Goal: Task Accomplishment & Management: Manage account settings

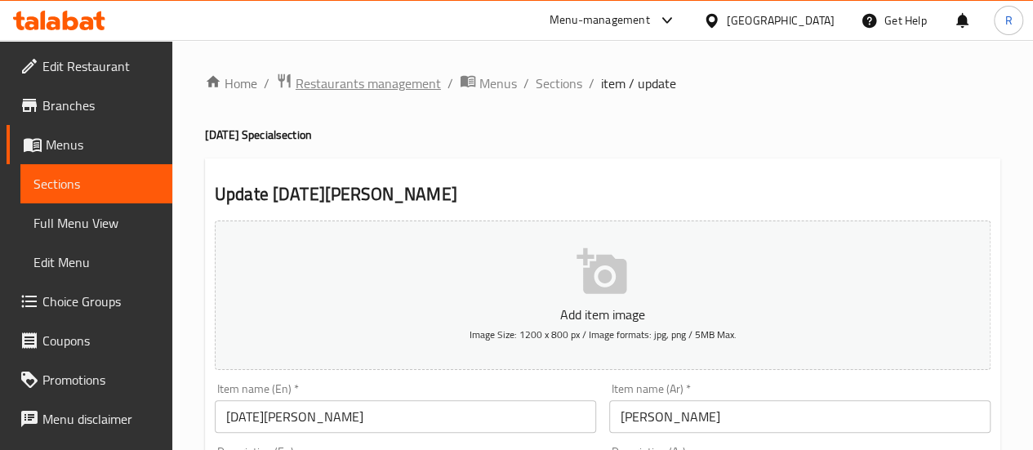
click at [385, 79] on span "Restaurants management" at bounding box center [368, 83] width 145 height 20
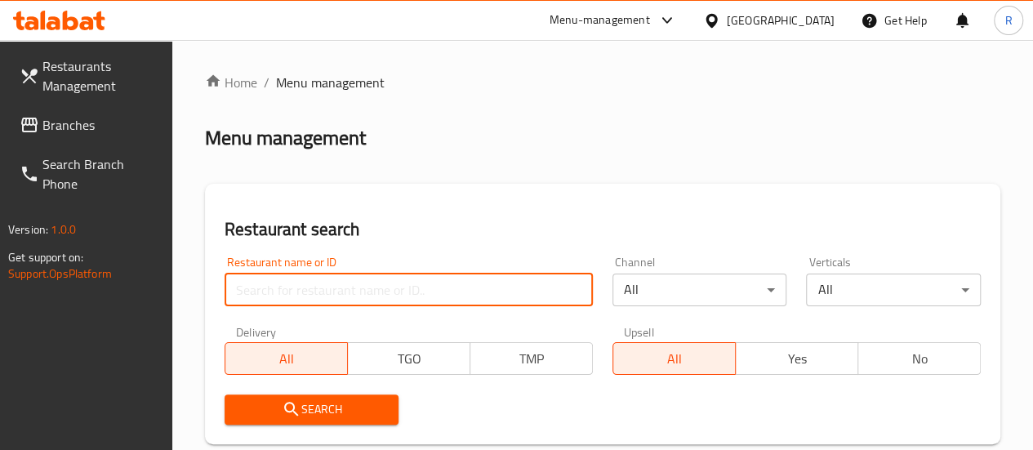
drag, startPoint x: 268, startPoint y: 282, endPoint x: 282, endPoint y: 286, distance: 15.3
click at [273, 283] on input "search" at bounding box center [409, 290] width 368 height 33
click at [105, 120] on span "Branches" at bounding box center [100, 125] width 117 height 20
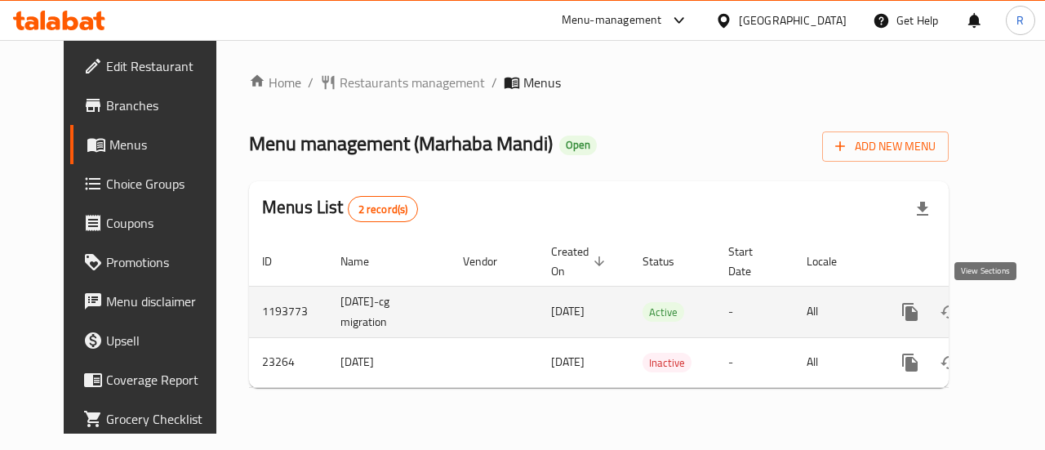
click at [1018, 316] on icon "enhanced table" at bounding box center [1028, 312] width 20 height 20
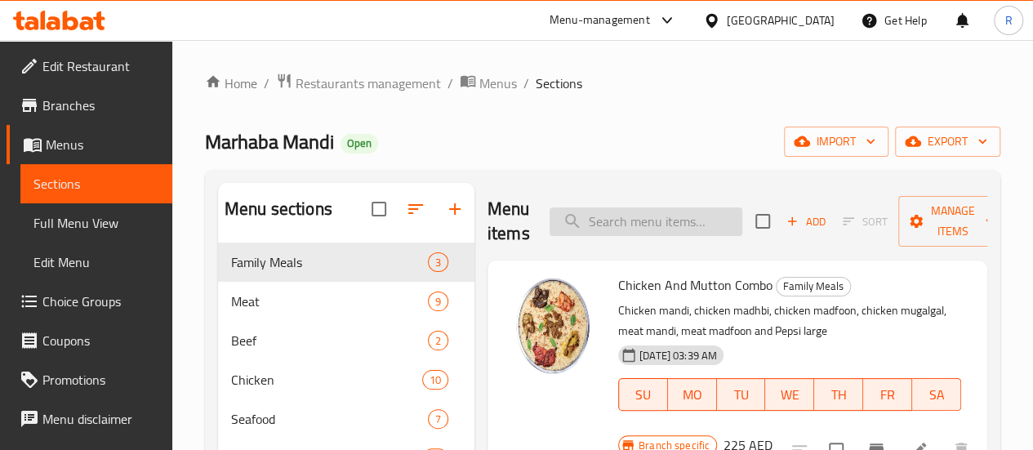
click at [612, 220] on input "search" at bounding box center [645, 221] width 193 height 29
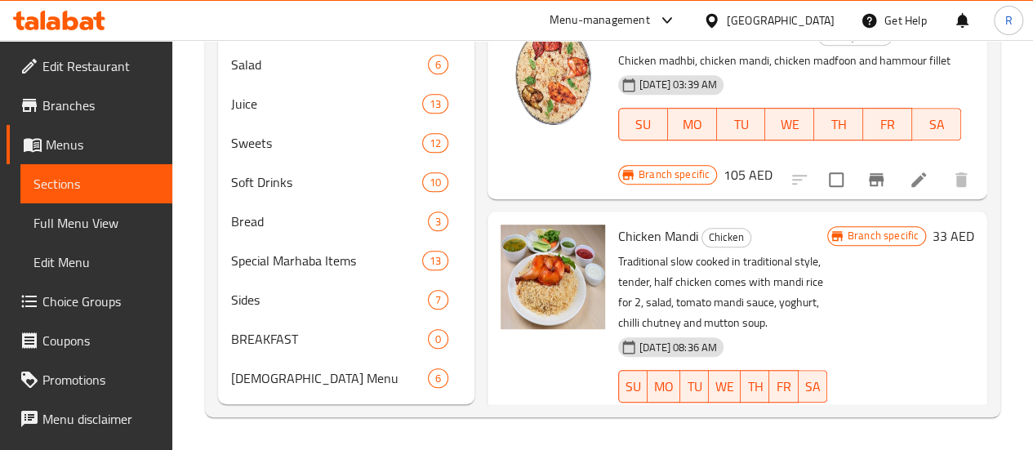
scroll to position [496, 0]
type input "chicken mand"
click at [869, 409] on icon at bounding box center [879, 419] width 20 height 20
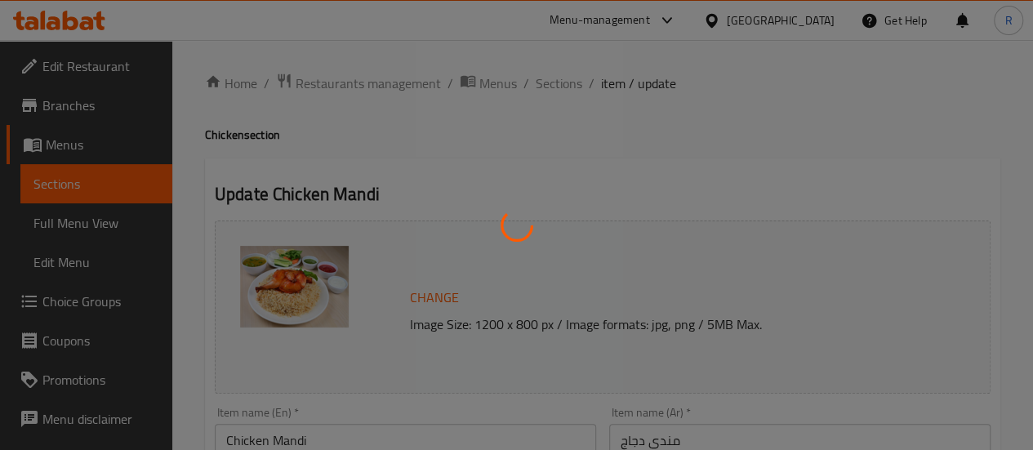
type input "إضافات"
type input "0"
type input "8"
type input "اختيارك من الحلويات"
type input "0"
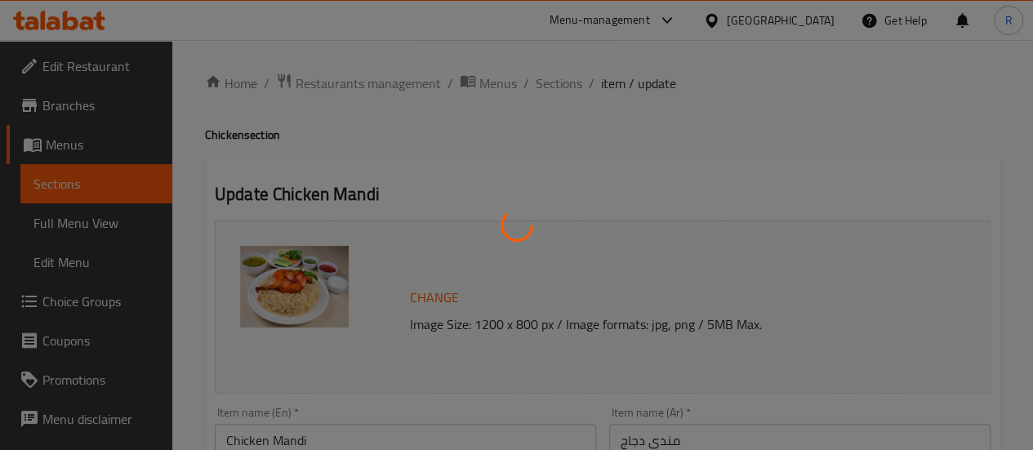
type input "10"
type input "اختيارك من مشروب"
type input "0"
type input "14"
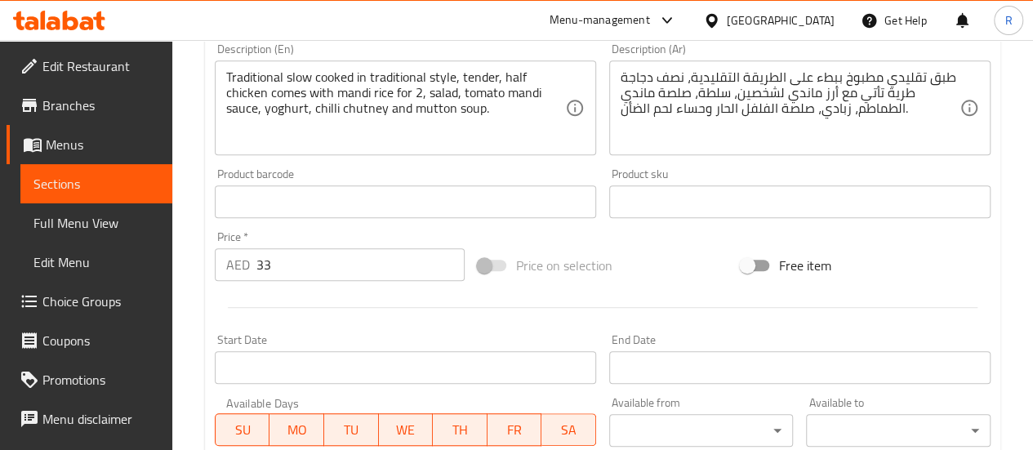
scroll to position [428, 0]
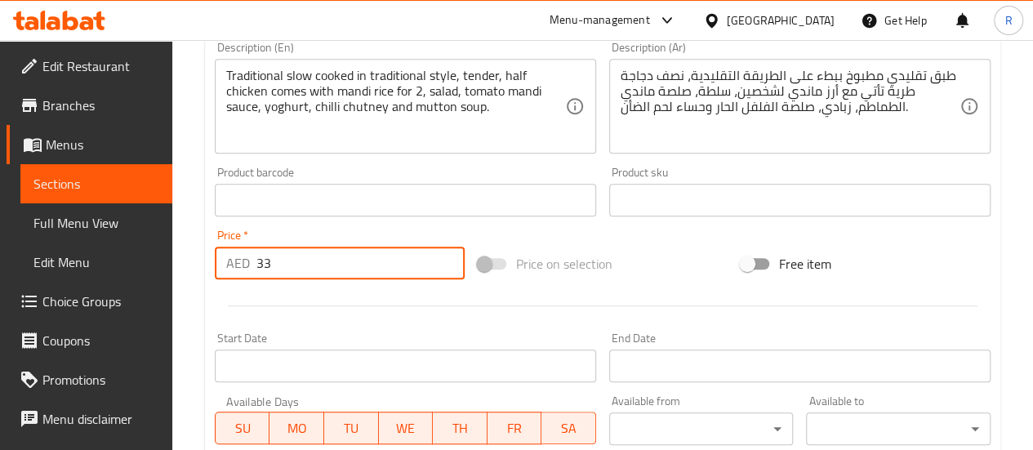
drag, startPoint x: 260, startPoint y: 264, endPoint x: 323, endPoint y: 269, distance: 63.9
click at [323, 269] on input "33" at bounding box center [360, 263] width 208 height 33
type input "3"
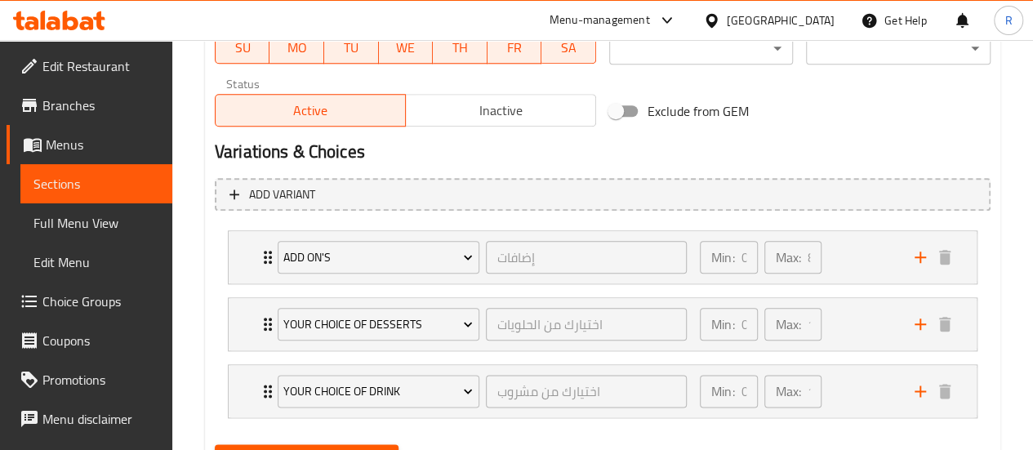
scroll to position [825, 0]
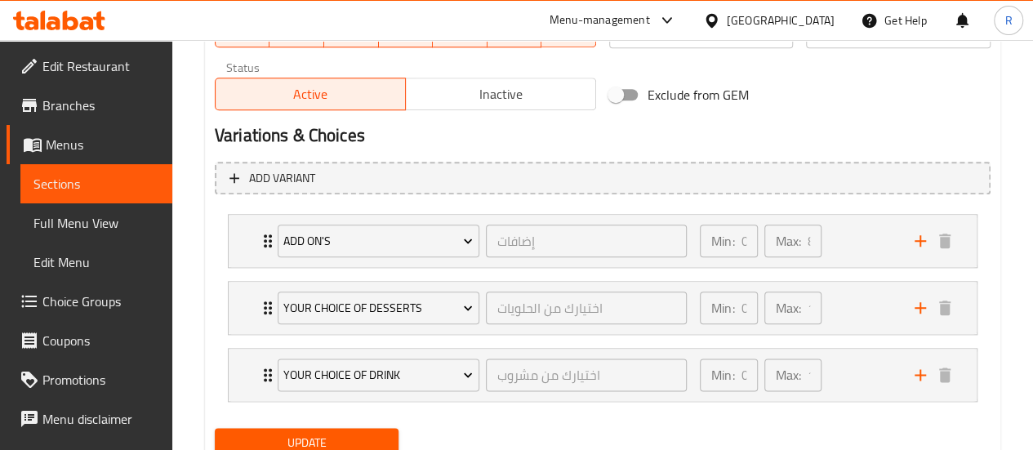
type input "40"
click at [345, 436] on span "Update" at bounding box center [307, 443] width 158 height 20
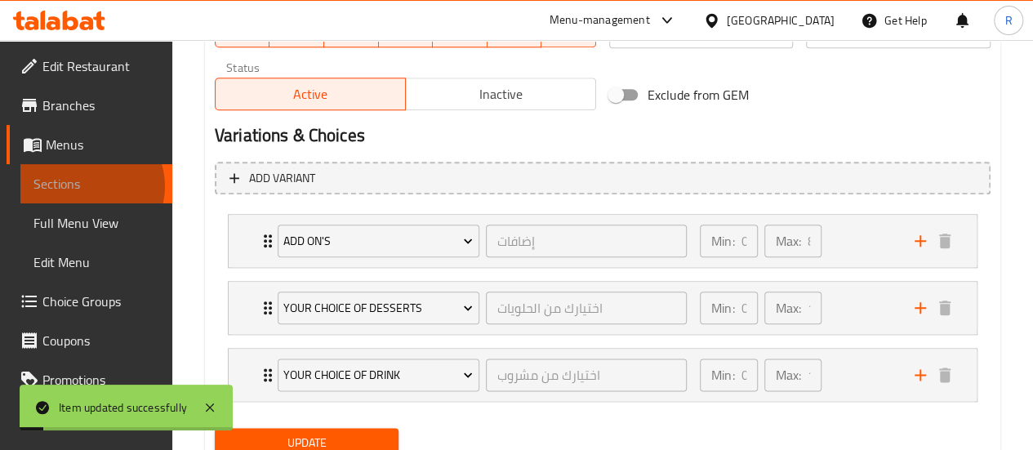
click at [91, 186] on span "Sections" at bounding box center [96, 184] width 126 height 20
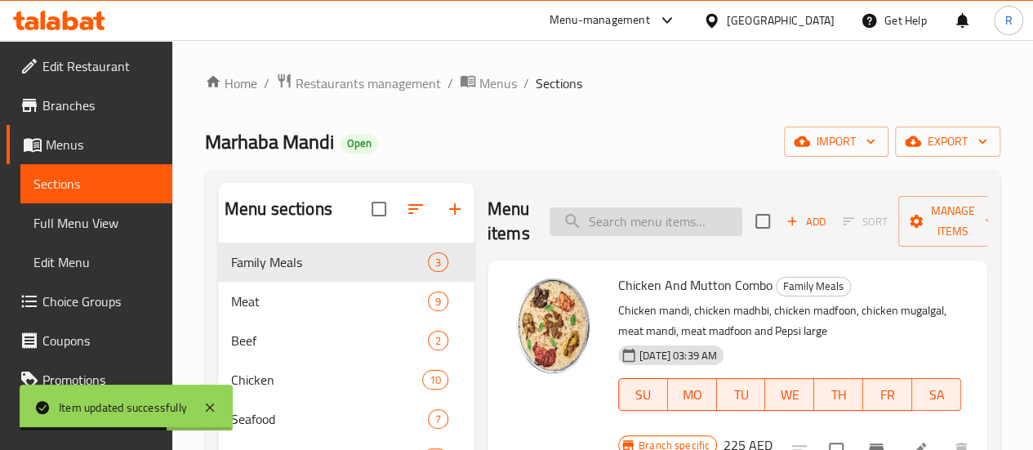
click at [616, 229] on input "search" at bounding box center [645, 221] width 193 height 29
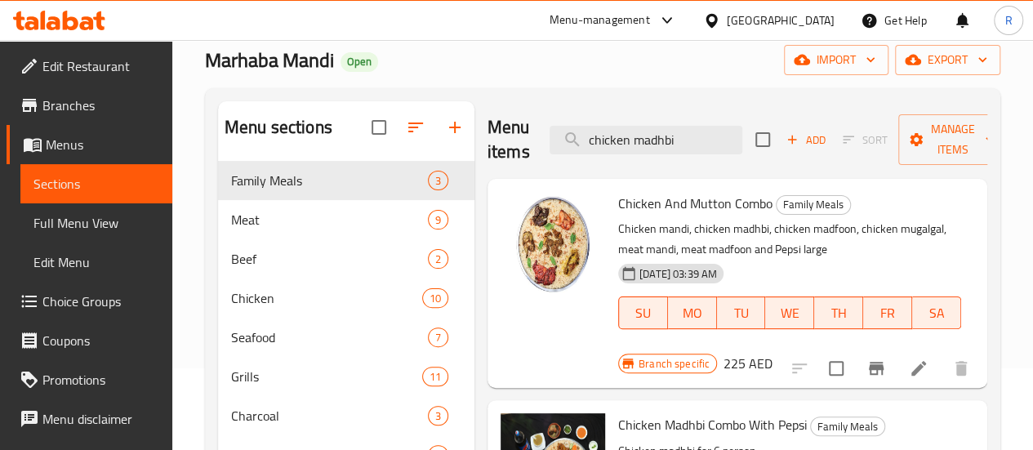
scroll to position [69, 0]
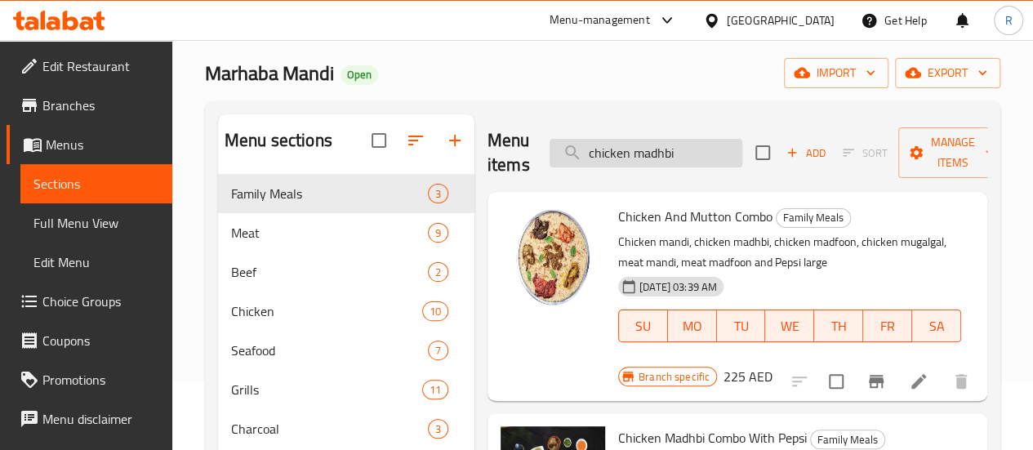
drag, startPoint x: 605, startPoint y: 154, endPoint x: 532, endPoint y: 159, distance: 72.8
click at [549, 159] on input "chicken madhbi" at bounding box center [645, 153] width 193 height 29
type input "madhbi"
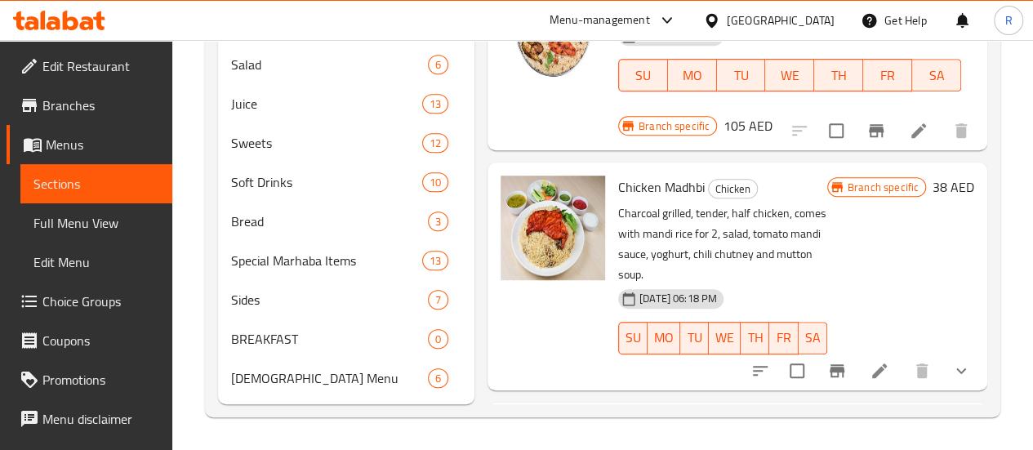
scroll to position [255, 0]
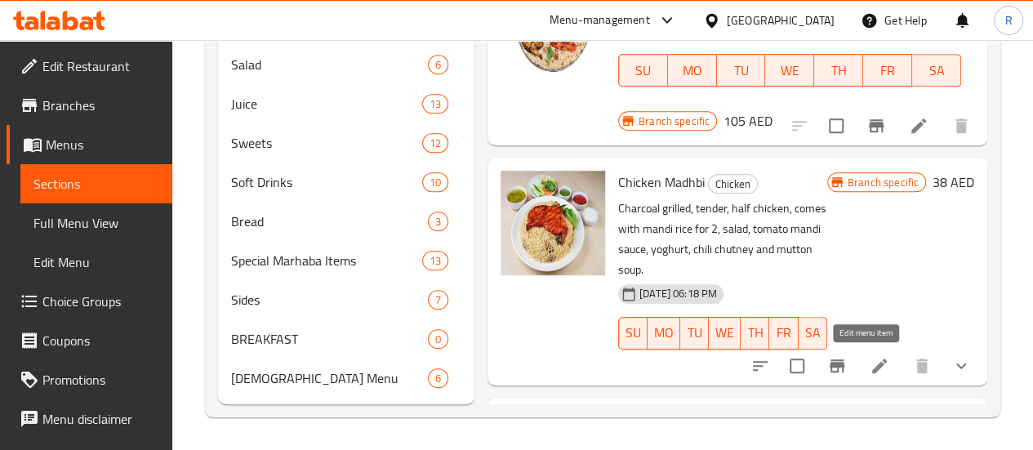
click at [872, 358] on icon at bounding box center [879, 365] width 15 height 15
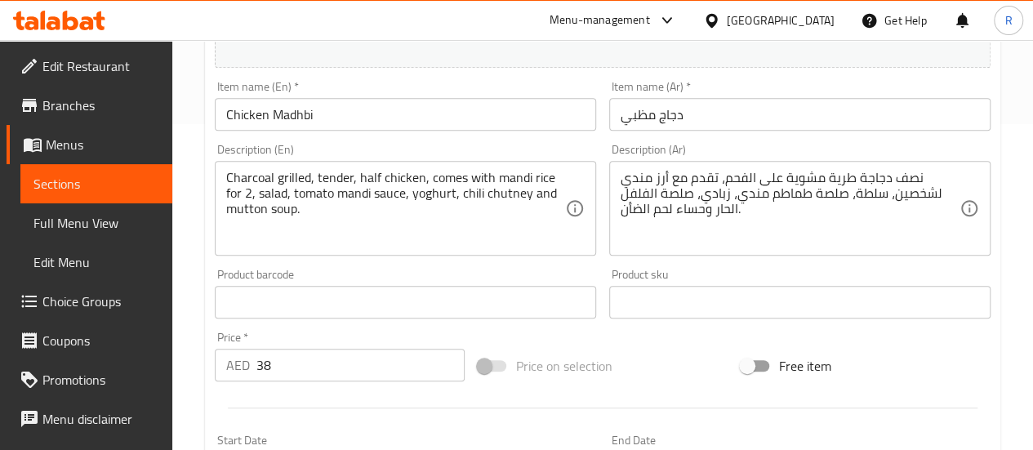
scroll to position [327, 0]
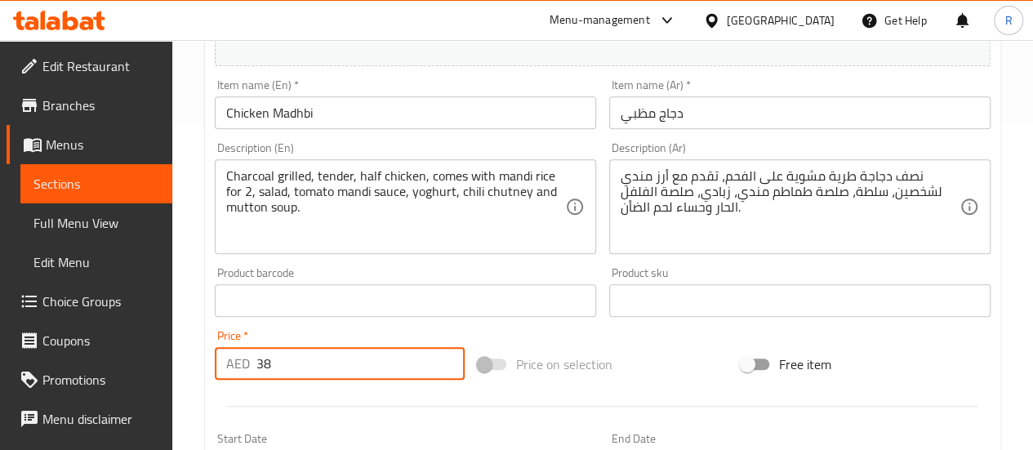
drag, startPoint x: 260, startPoint y: 360, endPoint x: 314, endPoint y: 361, distance: 53.9
click at [314, 360] on input "38" at bounding box center [360, 363] width 208 height 33
type input "3"
type input "40"
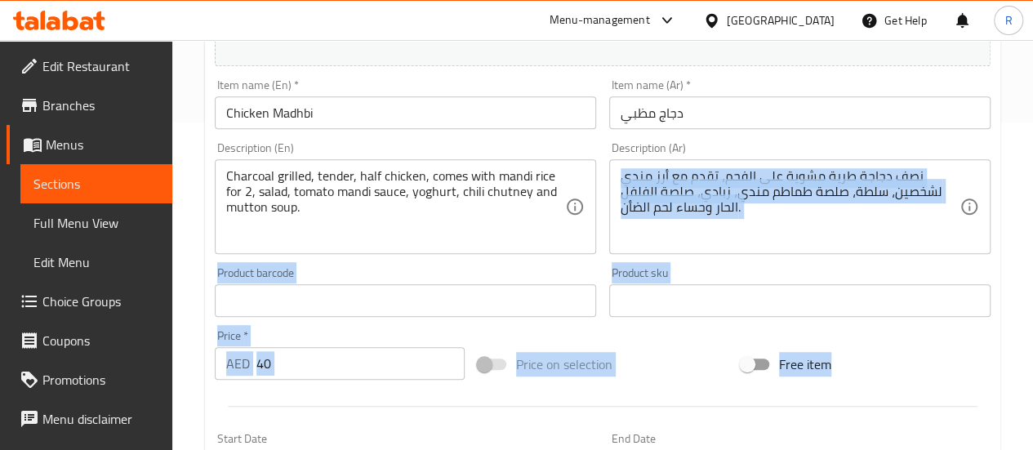
drag, startPoint x: 1030, startPoint y: 229, endPoint x: 1027, endPoint y: 263, distance: 34.4
click at [1032, 327] on div "Home / Restaurants management / Menus / Sections / item / update Chicken sectio…" at bounding box center [602, 362] width 861 height 1298
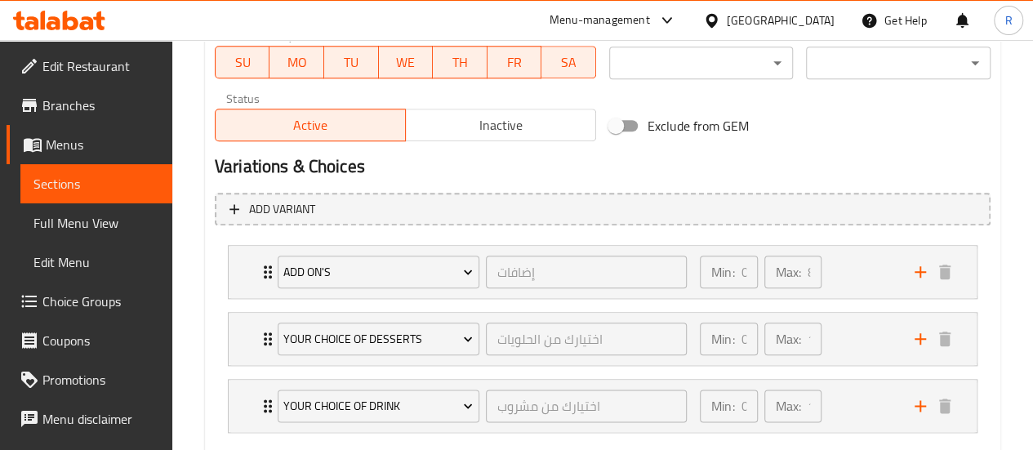
scroll to position [887, 0]
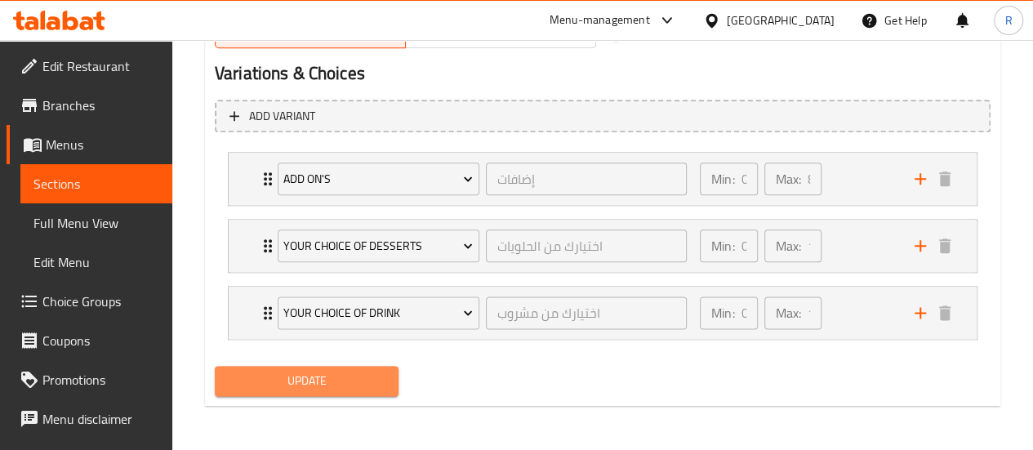
click at [368, 378] on span "Update" at bounding box center [307, 381] width 158 height 20
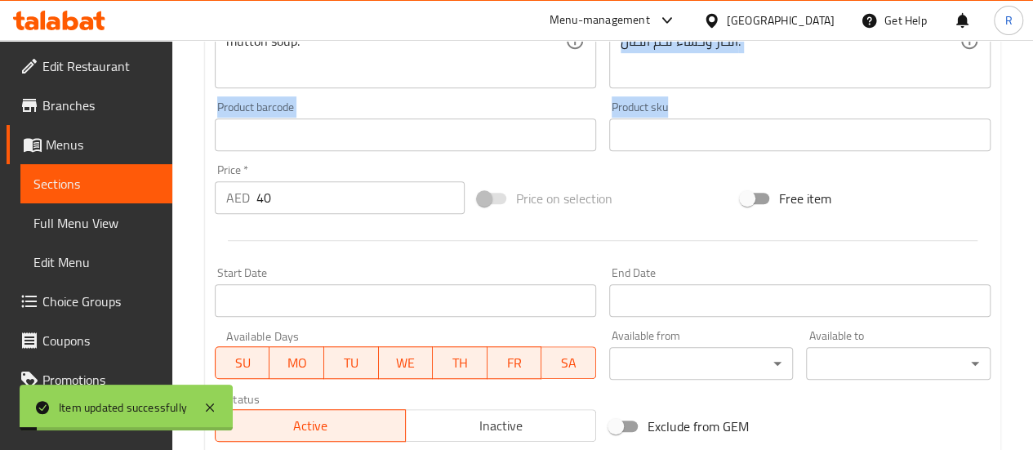
scroll to position [0, 0]
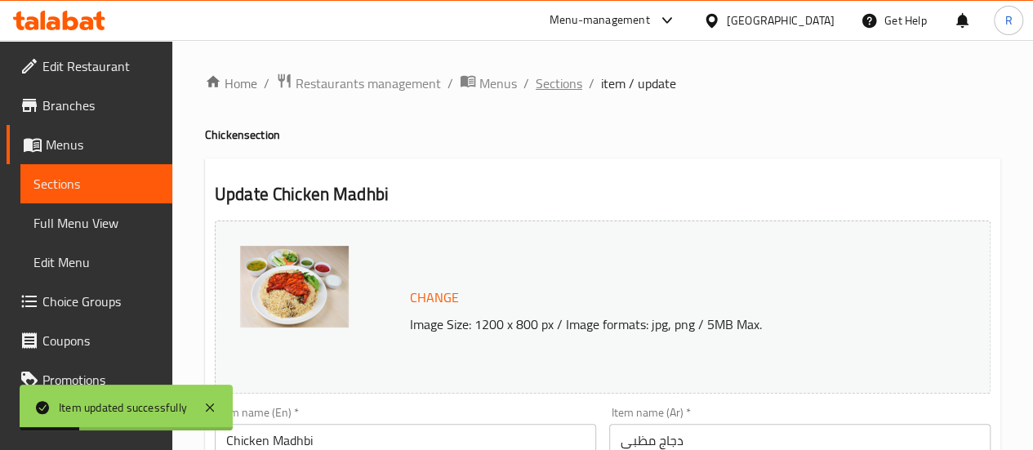
click at [560, 86] on span "Sections" at bounding box center [559, 83] width 47 height 20
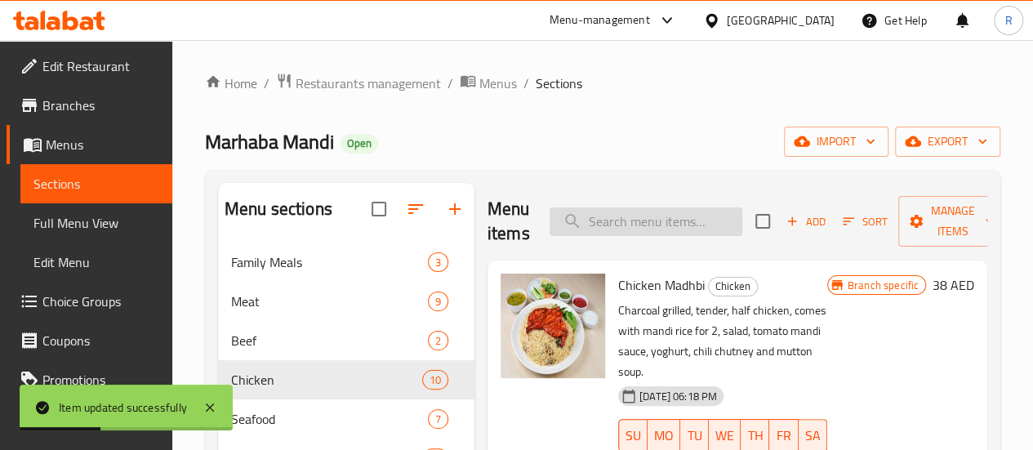
click at [605, 222] on input "search" at bounding box center [645, 221] width 193 height 29
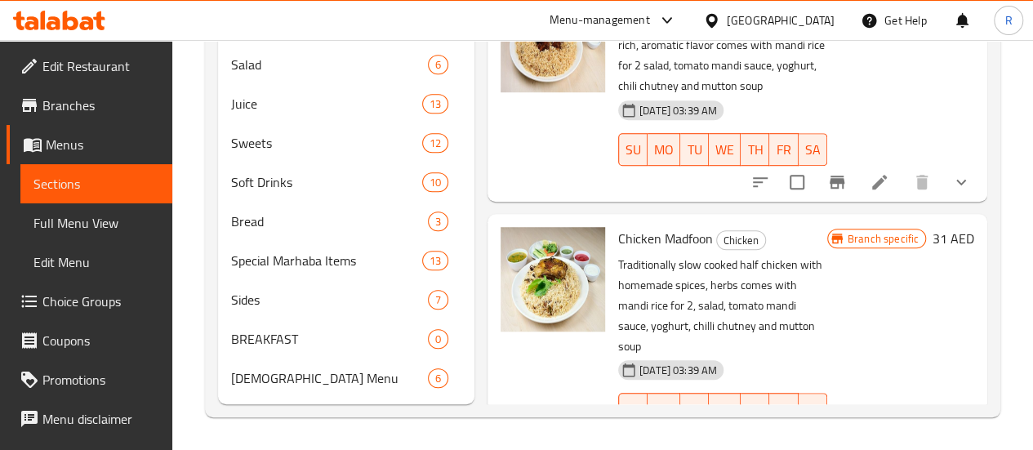
scroll to position [740, 0]
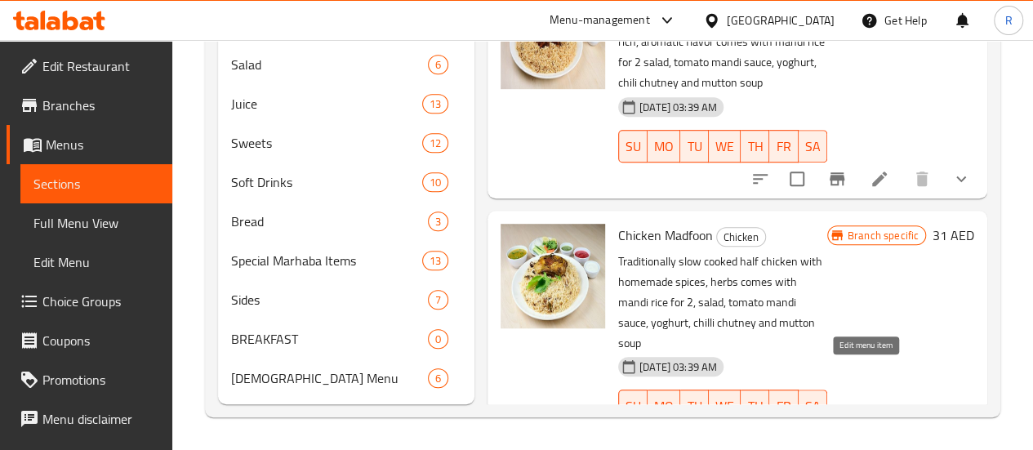
type input "madfoon"
click at [870, 429] on icon at bounding box center [879, 439] width 20 height 20
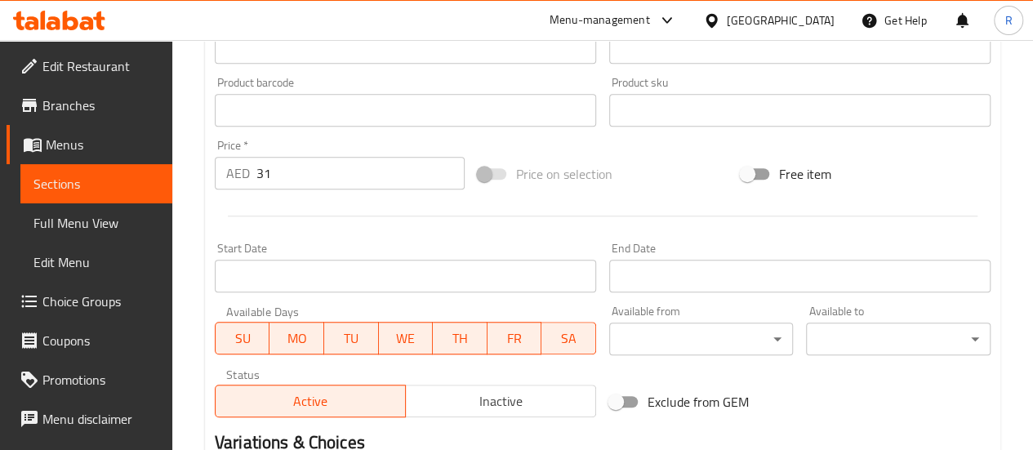
scroll to position [495, 0]
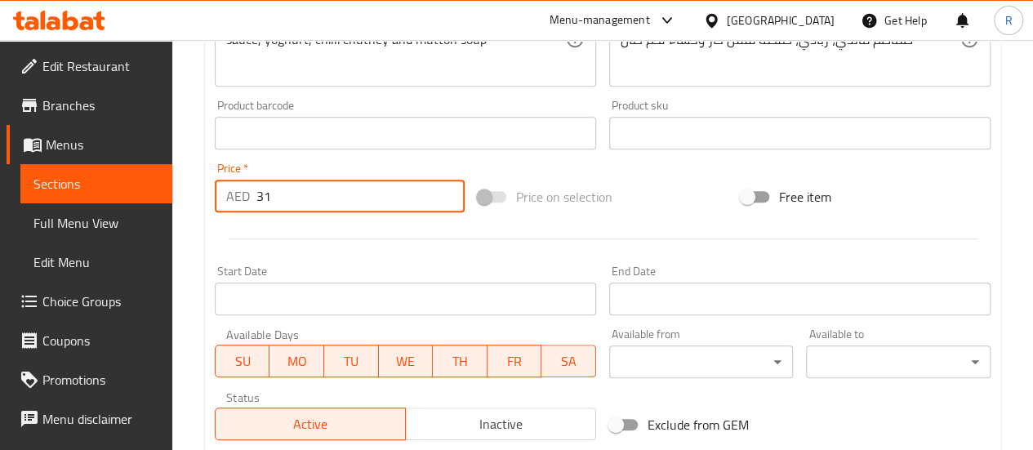
click at [314, 189] on input "31" at bounding box center [360, 196] width 208 height 33
type input "3"
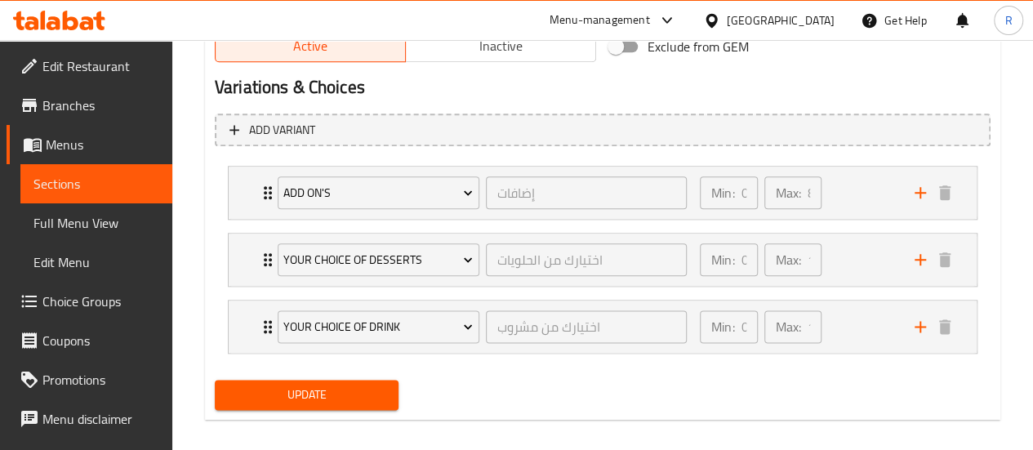
scroll to position [887, 0]
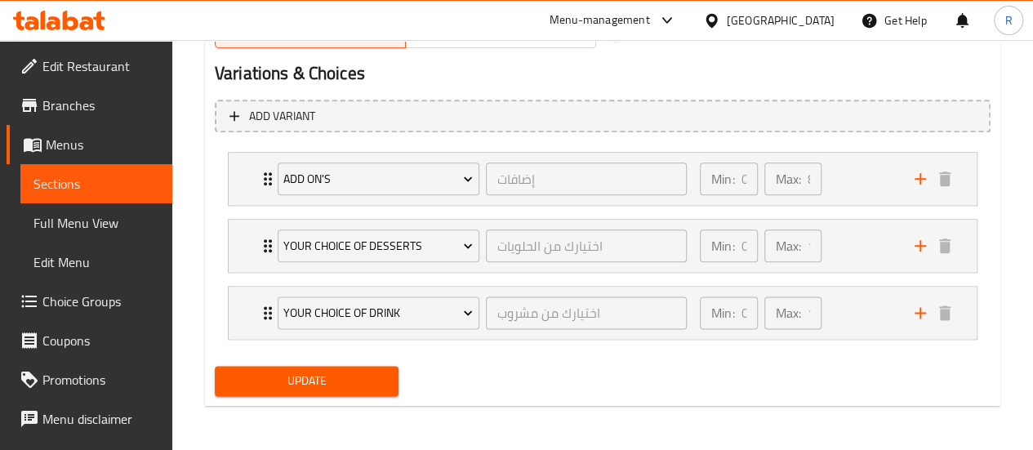
type input "40"
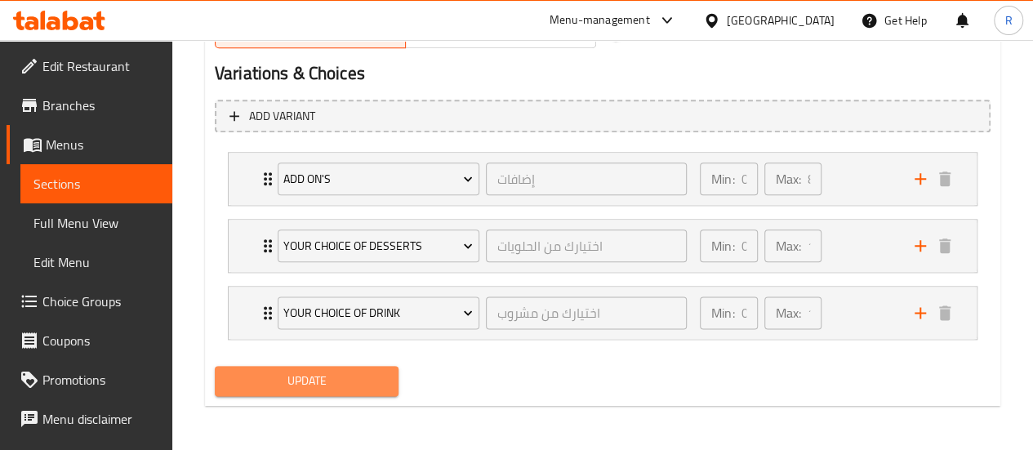
click at [341, 380] on span "Update" at bounding box center [307, 381] width 158 height 20
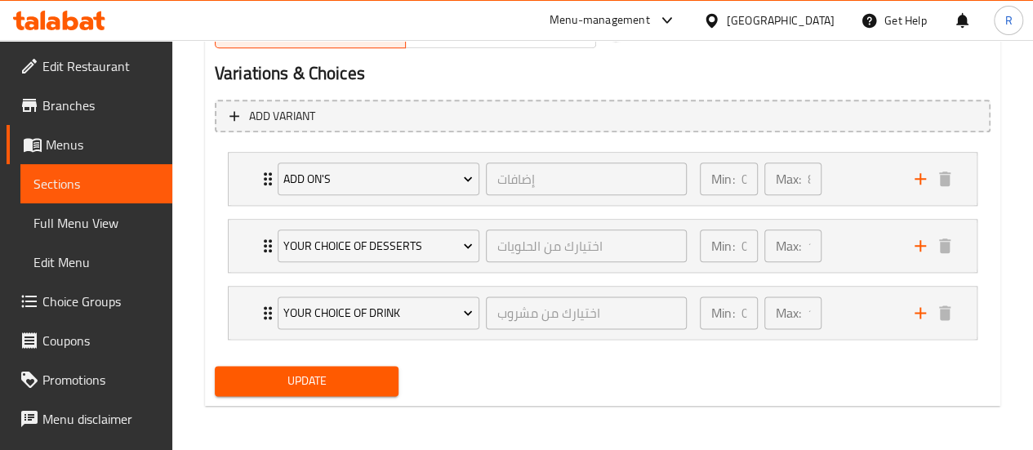
click at [612, 17] on div "Menu-management" at bounding box center [599, 21] width 100 height 20
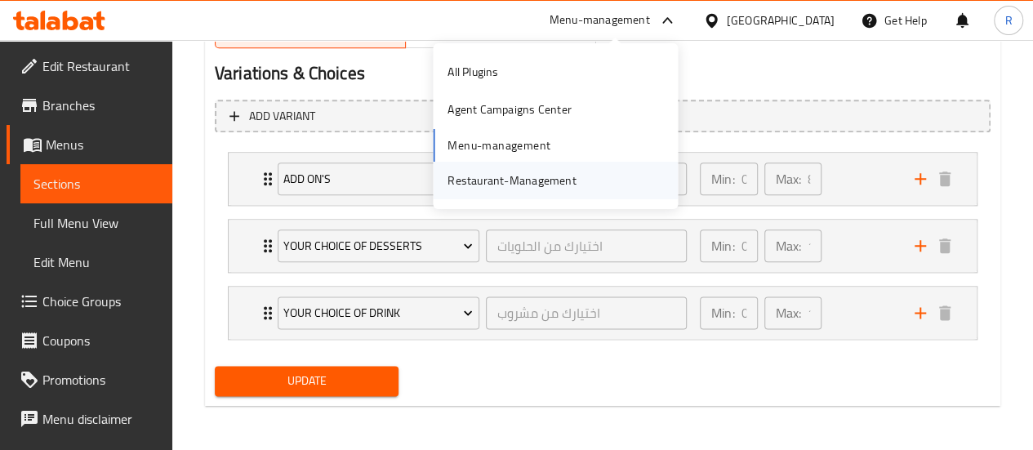
click at [530, 177] on div "Restaurant-Management" at bounding box center [511, 180] width 128 height 18
